Goal: Information Seeking & Learning: Learn about a topic

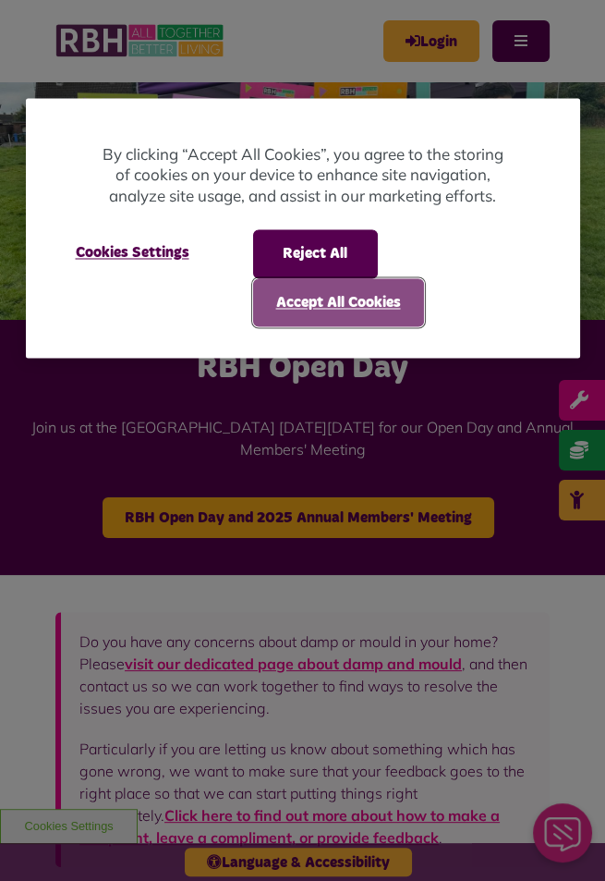
click at [370, 308] on button "Accept All Cookies" at bounding box center [338, 302] width 171 height 48
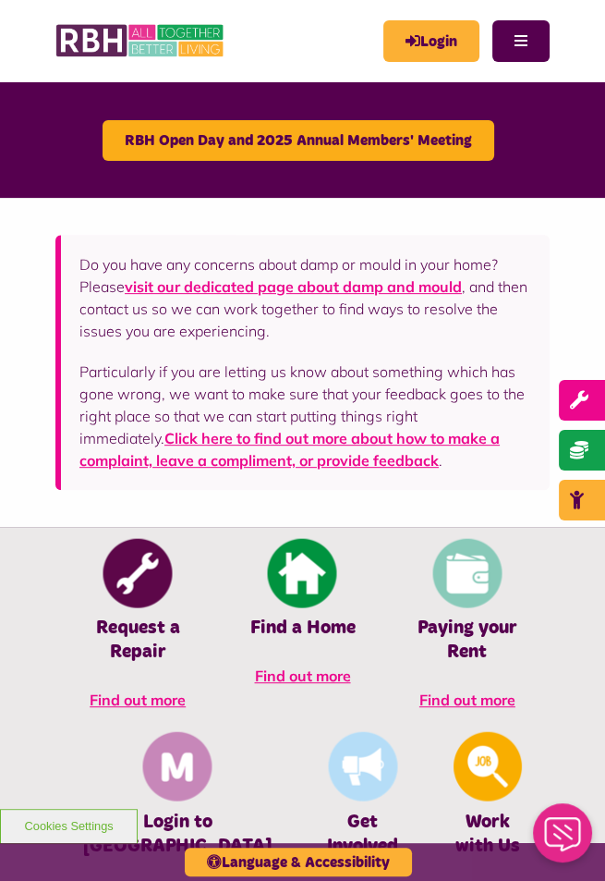
scroll to position [439, 0]
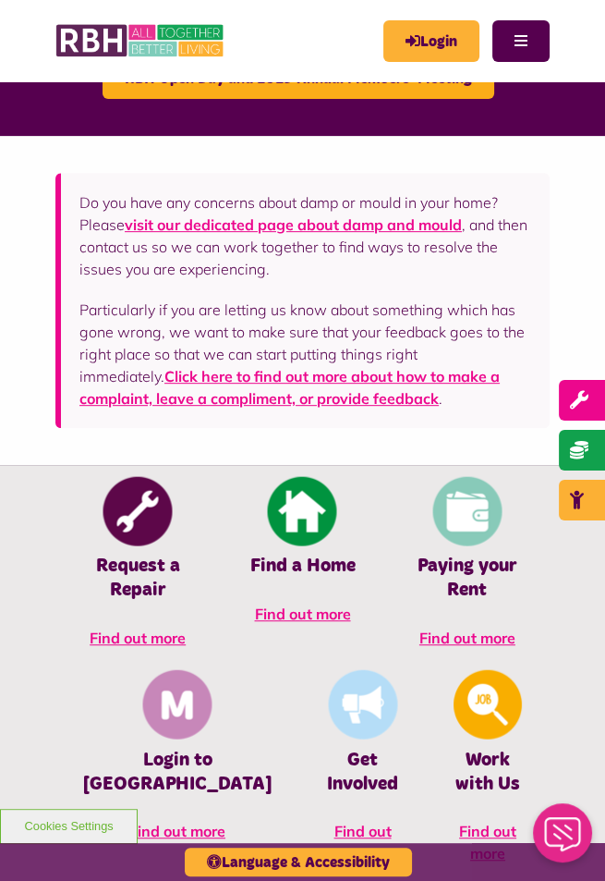
click at [299, 667] on link "Login to MyRBH Find out more" at bounding box center [177, 763] width 244 height 193
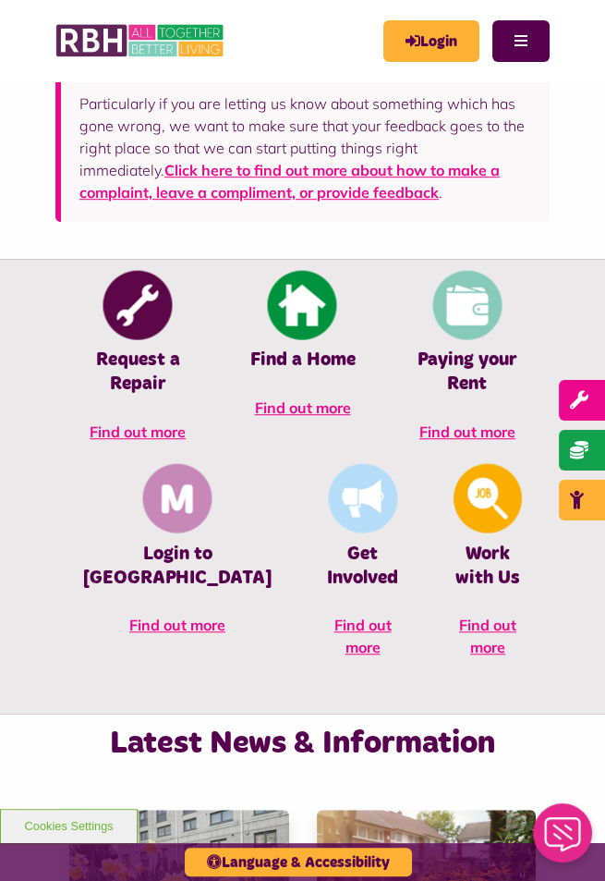
scroll to position [649, 0]
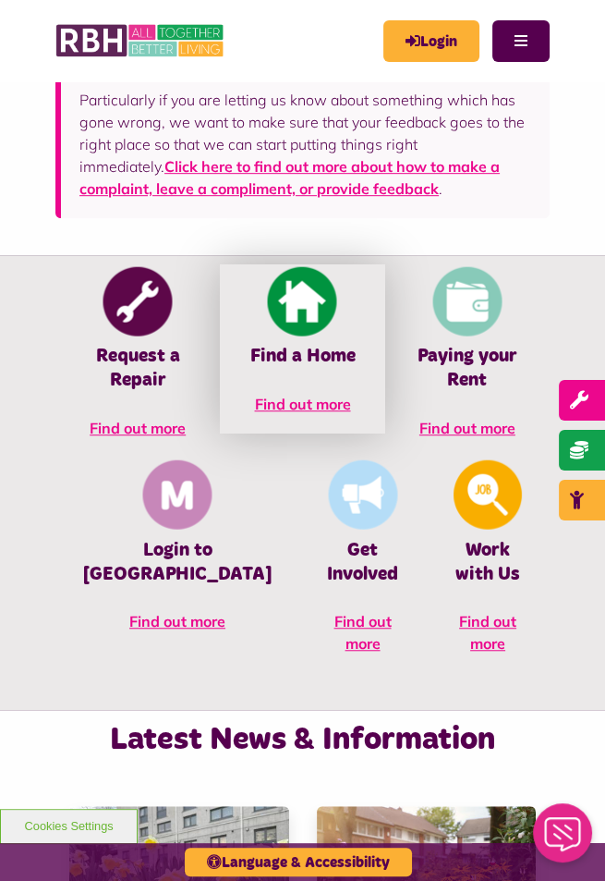
click at [254, 413] on span "Find out more" at bounding box center [302, 404] width 96 height 18
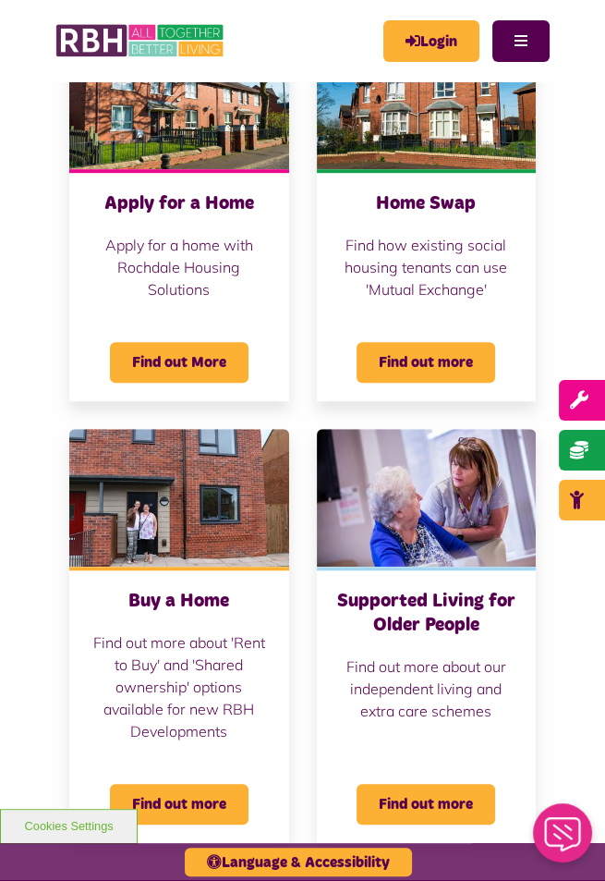
scroll to position [640, 0]
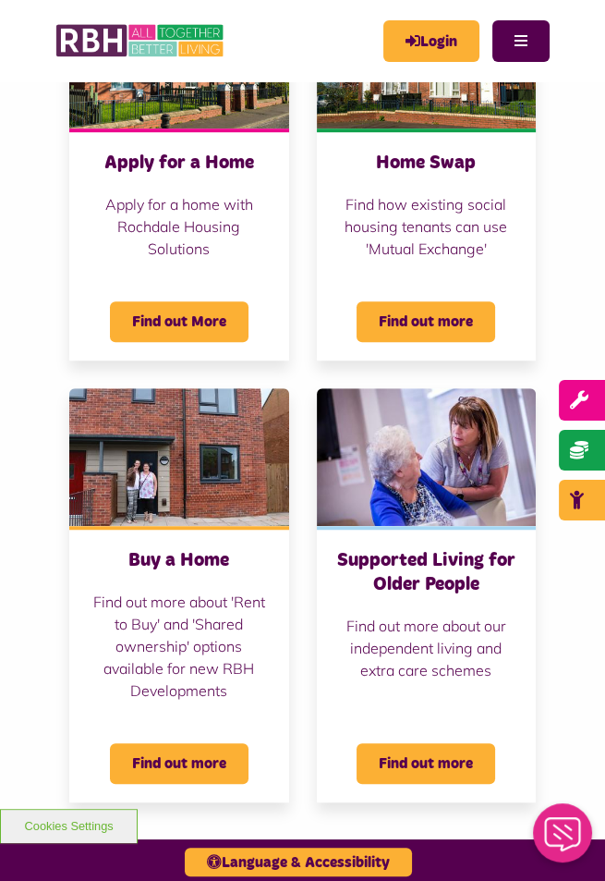
click at [206, 743] on span "Find out more" at bounding box center [179, 763] width 139 height 41
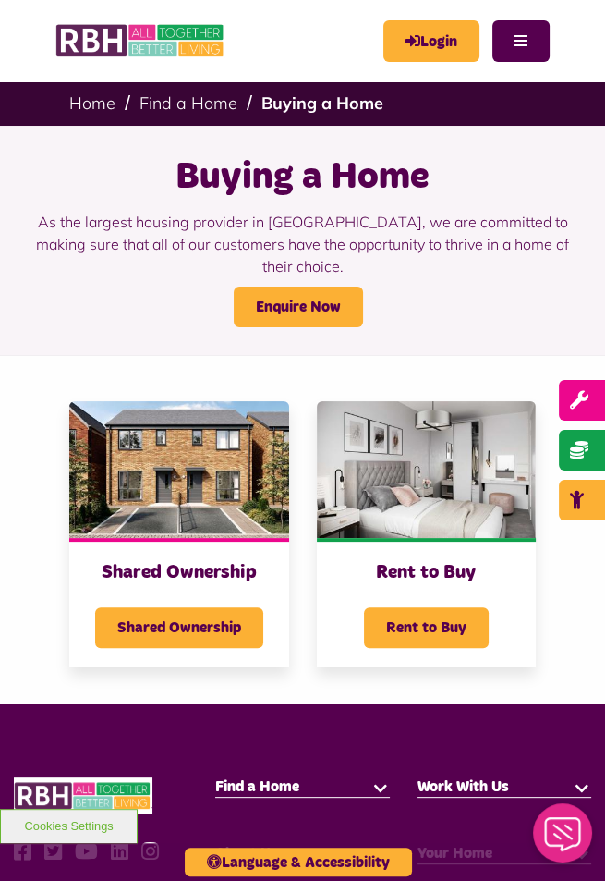
click at [463, 609] on span "Rent to Buy" at bounding box center [426, 627] width 125 height 41
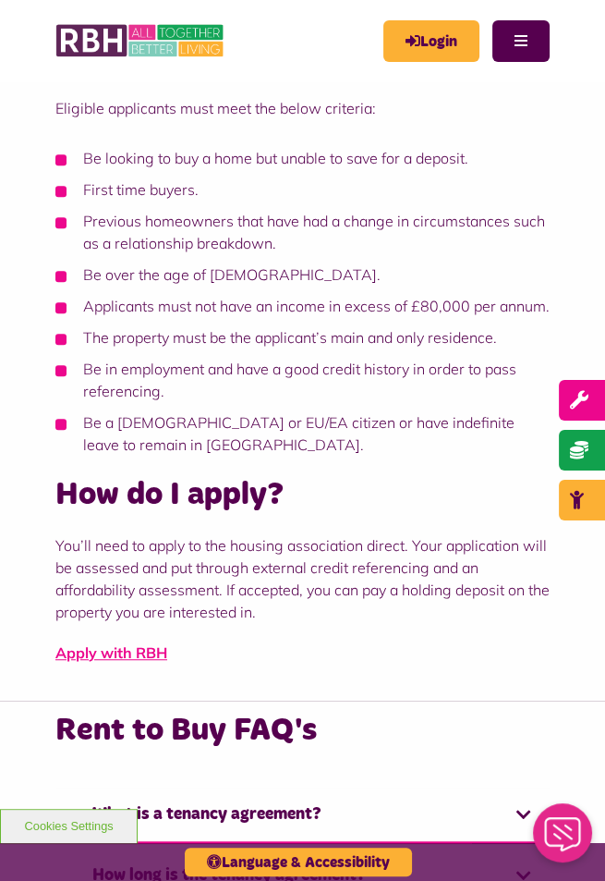
scroll to position [495, 0]
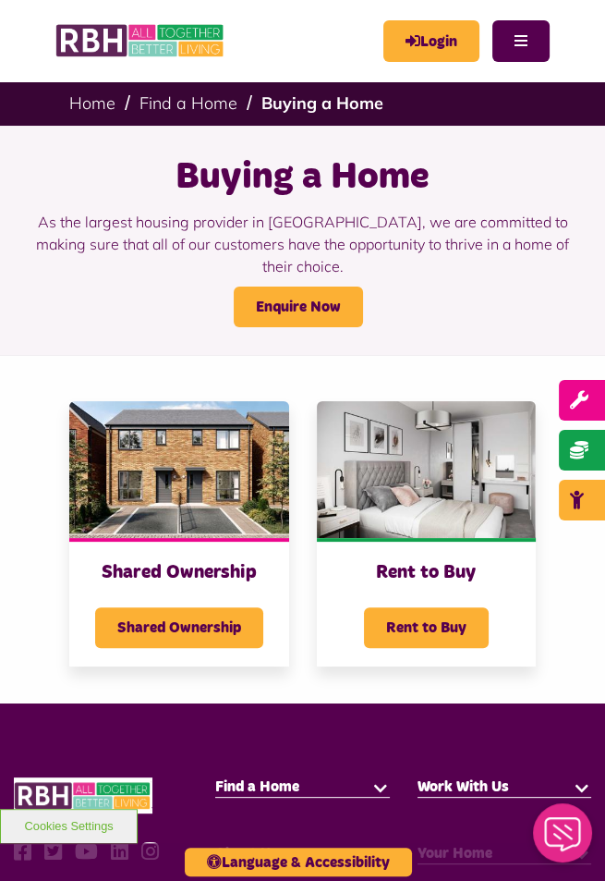
click at [243, 608] on span "Shared Ownership" at bounding box center [179, 627] width 168 height 41
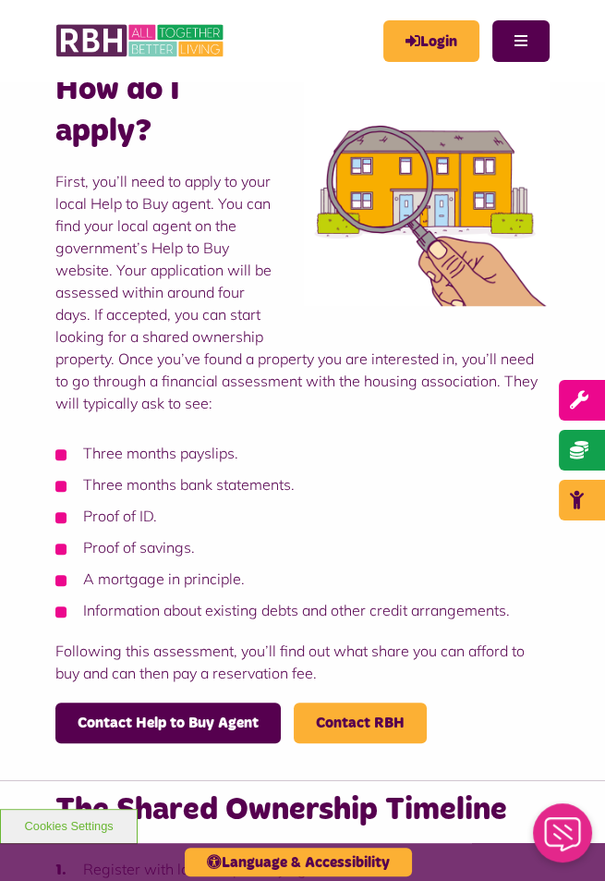
scroll to position [922, 0]
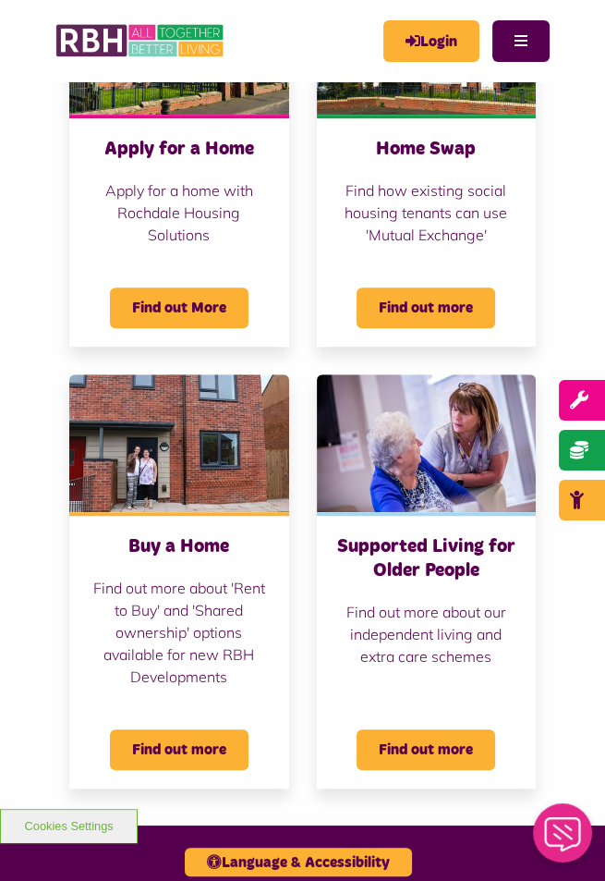
click at [214, 287] on span "Find out More" at bounding box center [179, 307] width 139 height 41
